Goal: Transaction & Acquisition: Download file/media

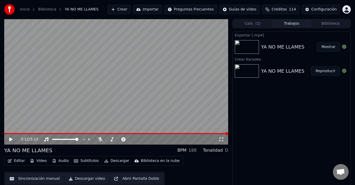
click at [131, 9] on button "Crear" at bounding box center [118, 9] width 23 height 9
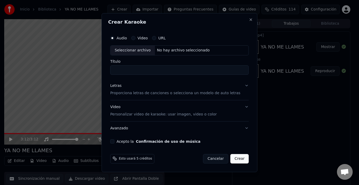
click at [127, 37] on label "Audio" at bounding box center [121, 38] width 11 height 4
click at [114, 37] on button "Audio" at bounding box center [112, 38] width 4 height 4
click at [127, 37] on label "Audio" at bounding box center [121, 38] width 11 height 4
click at [114, 37] on button "Audio" at bounding box center [112, 38] width 4 height 4
click at [126, 51] on div "Seleccionar archivo" at bounding box center [132, 50] width 44 height 9
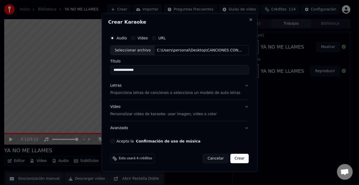
click at [192, 71] on input "**********" at bounding box center [179, 69] width 139 height 9
type input "**********"
click at [203, 97] on button "Letras Proporciona letras de canciones o selecciona un modelo de auto letras" at bounding box center [179, 89] width 139 height 21
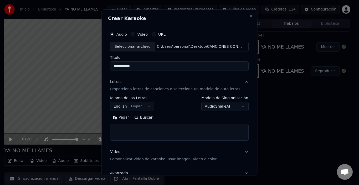
click at [148, 135] on textarea at bounding box center [179, 132] width 139 height 17
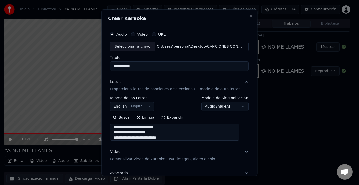
scroll to position [44, 0]
click at [117, 137] on textarea "**********" at bounding box center [174, 132] width 129 height 17
click at [119, 128] on textarea "**********" at bounding box center [174, 132] width 129 height 17
click at [159, 138] on textarea "**********" at bounding box center [174, 132] width 129 height 17
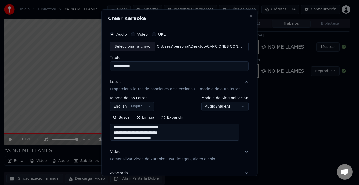
type textarea "**********"
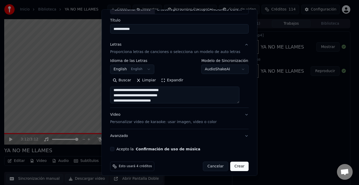
scroll to position [38, 0]
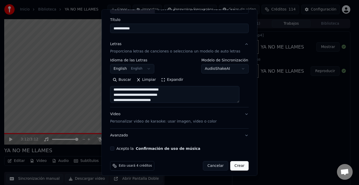
click at [227, 118] on button "Video Personalizar video de karaoke: usar imagen, video o color" at bounding box center [179, 117] width 139 height 21
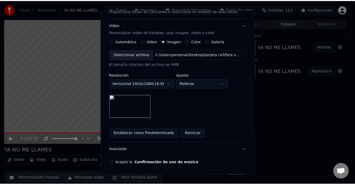
scroll to position [93, 0]
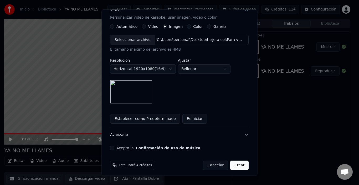
click at [114, 149] on button "Acepto la Confirmación de uso de música" at bounding box center [112, 148] width 4 height 4
click at [234, 166] on button "Crear" at bounding box center [239, 165] width 18 height 9
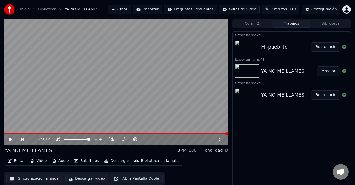
click at [332, 51] on button "Reproducir" at bounding box center [325, 46] width 29 height 9
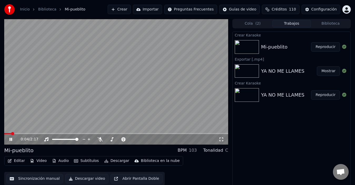
click at [143, 90] on video at bounding box center [116, 82] width 224 height 126
click at [4, 134] on span at bounding box center [116, 133] width 224 height 1
click at [12, 139] on icon at bounding box center [14, 139] width 12 height 4
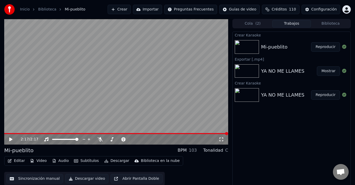
click at [222, 132] on video at bounding box center [116, 82] width 224 height 126
click at [222, 133] on span at bounding box center [116, 133] width 224 height 1
click at [216, 134] on span at bounding box center [114, 133] width 221 height 1
click at [211, 134] on span at bounding box center [107, 133] width 206 height 1
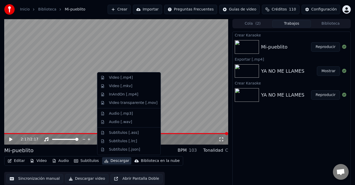
click at [112, 161] on button "Descargar" at bounding box center [116, 160] width 29 height 7
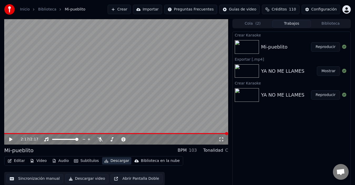
click at [112, 161] on button "Descargar" at bounding box center [116, 160] width 29 height 7
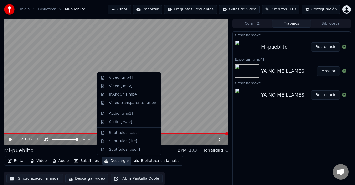
click at [112, 161] on button "Descargar" at bounding box center [116, 160] width 29 height 7
click at [125, 76] on div "Video [.mp4]" at bounding box center [121, 77] width 24 height 5
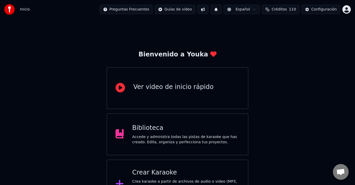
click at [221, 142] on div "Accede y administra todas las pistas de karaoke que has creado. Edita, organiza…" at bounding box center [185, 140] width 107 height 11
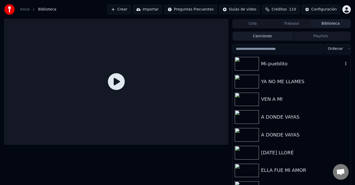
click at [278, 67] on div "Mi-pueblito" at bounding box center [302, 63] width 82 height 7
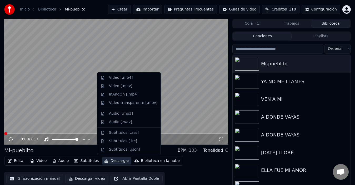
click at [111, 160] on button "Descargar" at bounding box center [116, 160] width 29 height 7
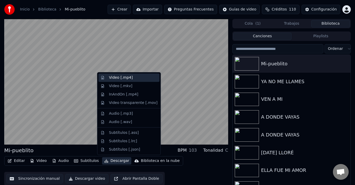
click at [121, 79] on div "Video [.mp4]" at bounding box center [121, 77] width 24 height 5
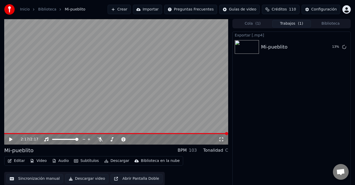
click at [11, 139] on icon at bounding box center [10, 140] width 3 height 4
click at [10, 139] on icon at bounding box center [10, 140] width 3 height 4
click at [9, 134] on div "2:17 / 2:17" at bounding box center [116, 139] width 224 height 11
click at [9, 138] on icon at bounding box center [14, 139] width 12 height 4
